Goal: Information Seeking & Learning: Compare options

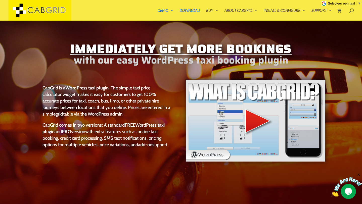
click at [255, 120] on img at bounding box center [255, 120] width 141 height 83
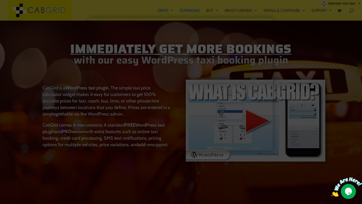
click at [345, 116] on div at bounding box center [181, 102] width 362 height 204
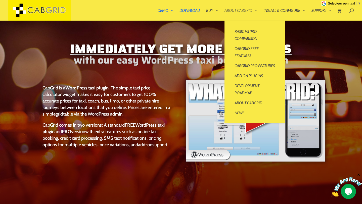
click at [242, 10] on link "About CabGrid" at bounding box center [241, 15] width 33 height 12
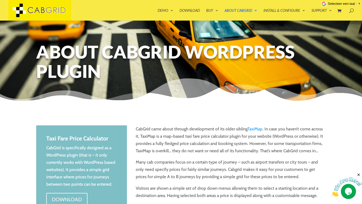
click at [245, 31] on link "Basic vs Pro Comparison" at bounding box center [255, 34] width 50 height 17
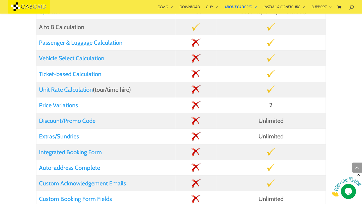
scroll to position [371, 0]
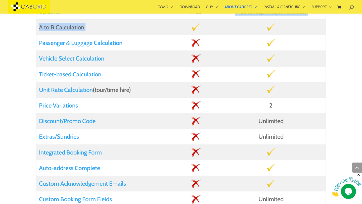
drag, startPoint x: 194, startPoint y: 29, endPoint x: 200, endPoint y: 17, distance: 13.4
click at [200, 17] on tbody "Feature Basic Pro Number of Destinations 10 Unlimited Assignable Areas (origin/…" at bounding box center [180, 29] width 289 height 544
click at [198, 26] on td "Y" at bounding box center [196, 28] width 40 height 16
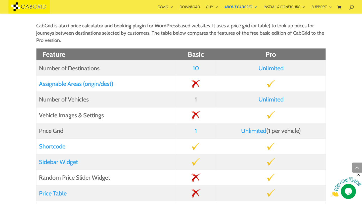
scroll to position [0, 0]
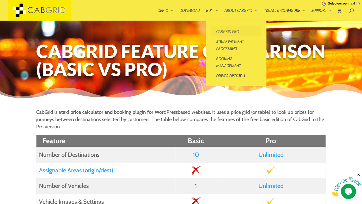
click at [218, 32] on link "CabGrid Pro" at bounding box center [236, 31] width 50 height 10
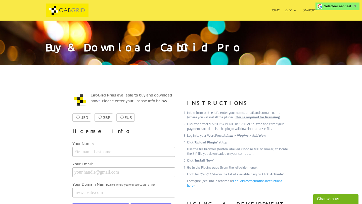
click at [124, 116] on label "EUR €38.99 €38.99" at bounding box center [125, 117] width 18 height 8
click at [124, 116] on input "EUR €38.99 €38.99" at bounding box center [121, 117] width 3 height 3
radio input "true"
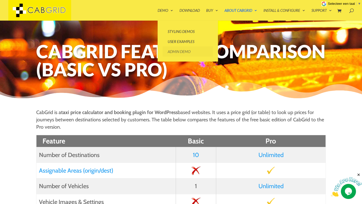
click at [177, 52] on link "Admin Demo" at bounding box center [188, 52] width 50 height 10
